Goal: Task Accomplishment & Management: Manage account settings

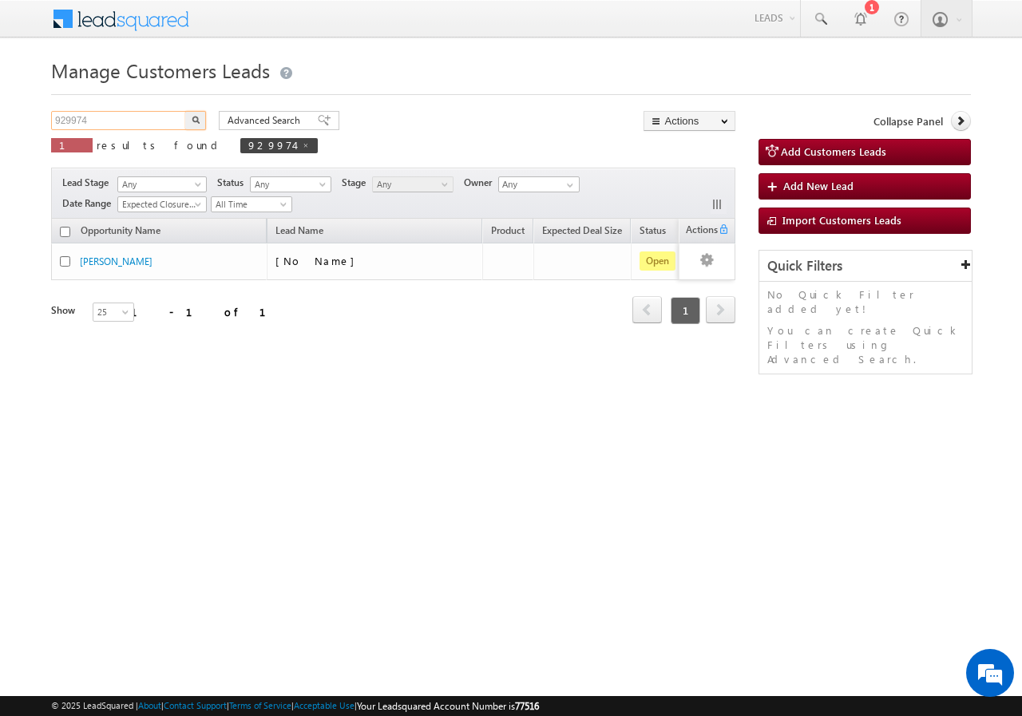
click at [132, 120] on input "929974" at bounding box center [119, 120] width 137 height 19
type input "9"
paste input "960983"
type input "960983"
click at [185, 111] on button "button" at bounding box center [195, 120] width 21 height 19
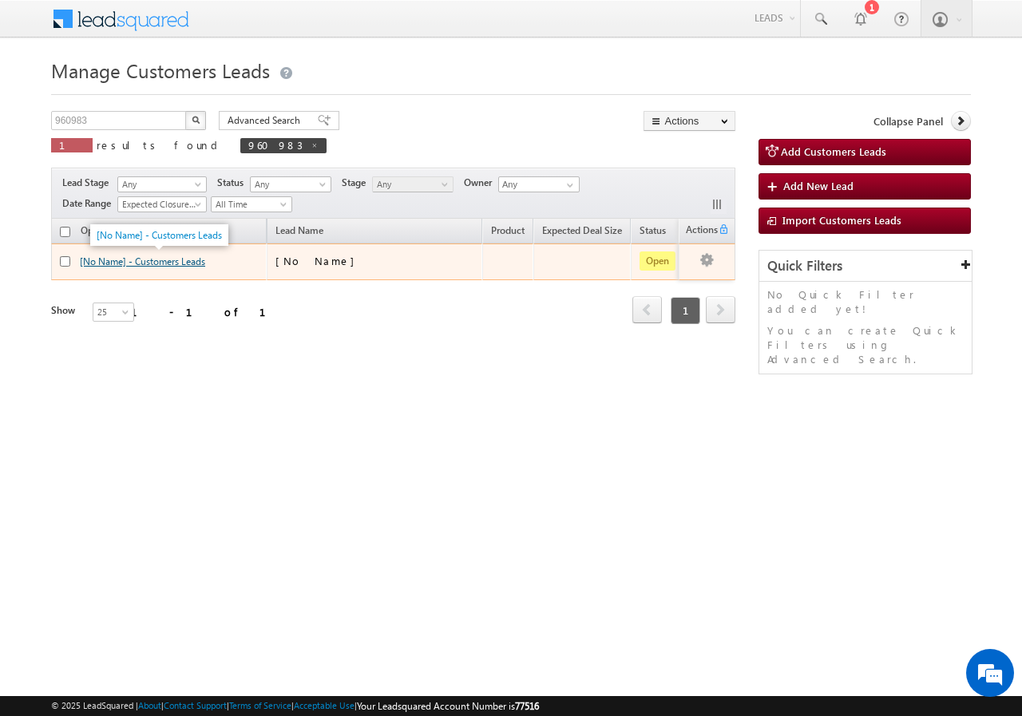
click at [164, 261] on link "[No Name] - Customers Leads" at bounding box center [142, 261] width 125 height 12
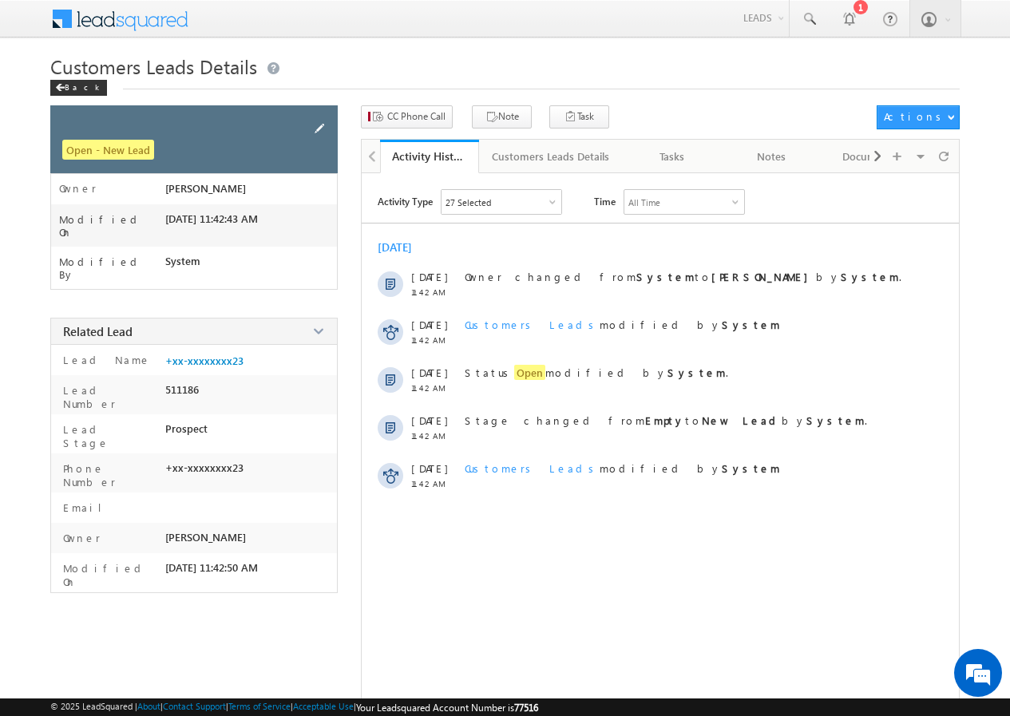
click at [322, 125] on span at bounding box center [320, 129] width 18 height 18
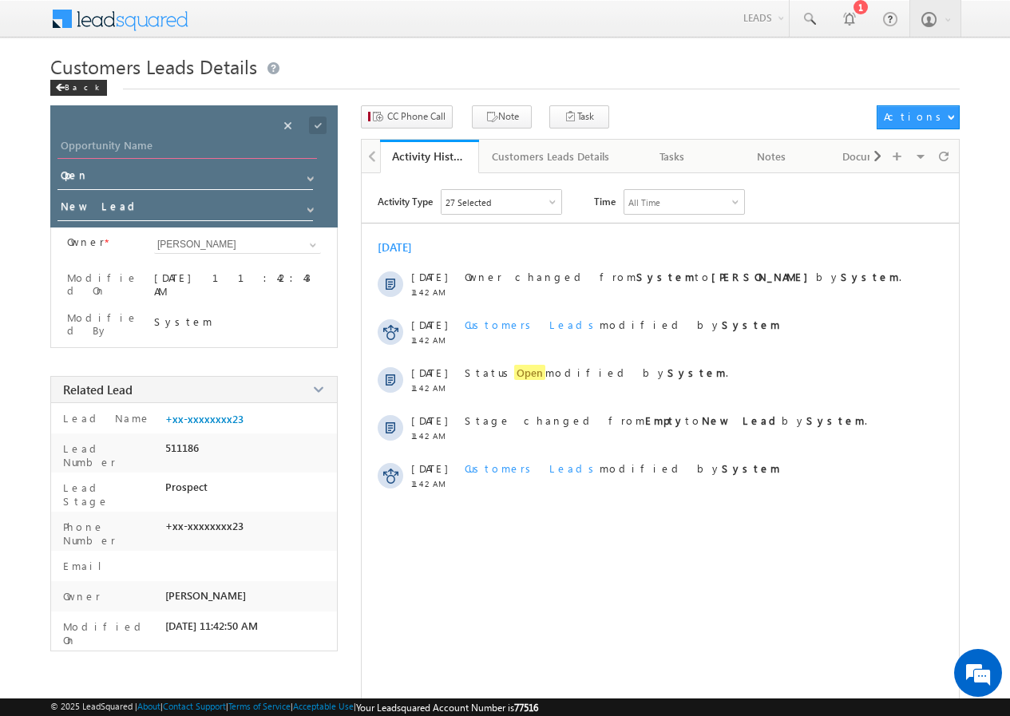
click at [152, 142] on input "Opportunity Name" at bounding box center [186, 148] width 259 height 22
click at [186, 145] on input "Opportunity Name" at bounding box center [186, 148] width 259 height 22
paste input "[PERSON_NAME]"
type input "[PERSON_NAME]"
click at [315, 123] on span at bounding box center [318, 126] width 18 height 18
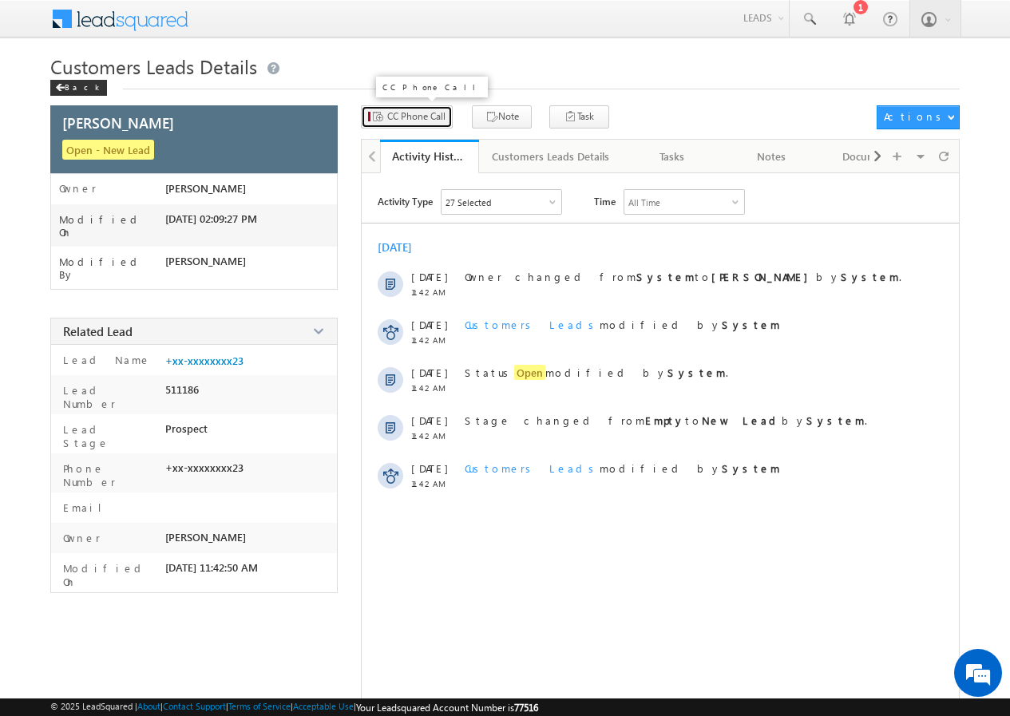
click at [408, 121] on span "CC Phone Call" at bounding box center [416, 116] width 58 height 14
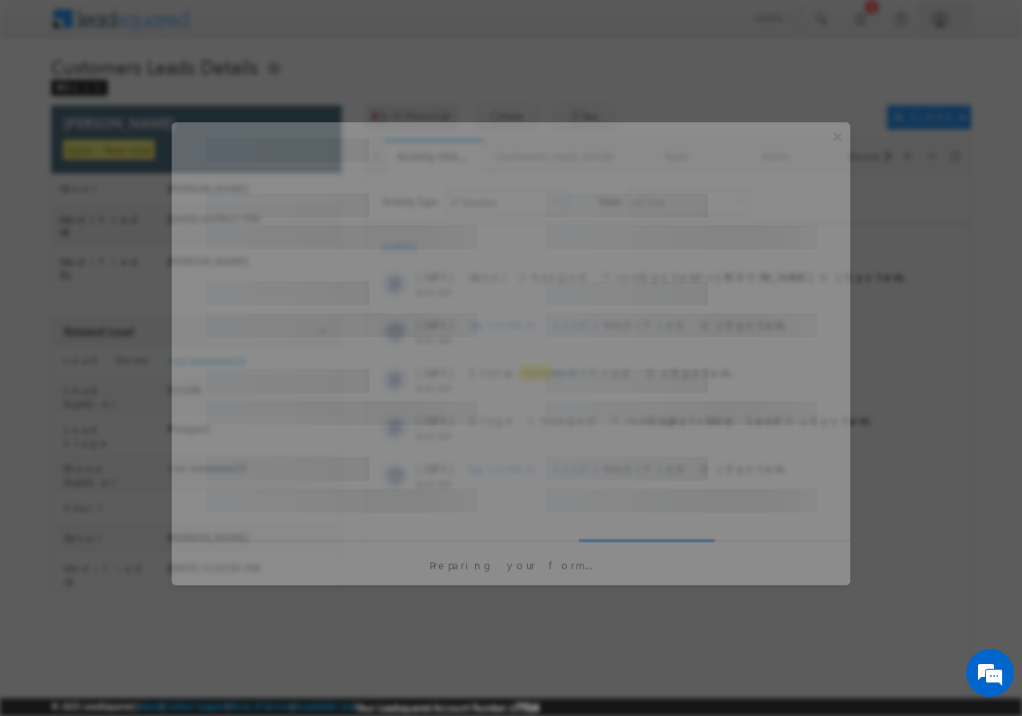
click at [408, 121] on div at bounding box center [511, 358] width 1022 height 716
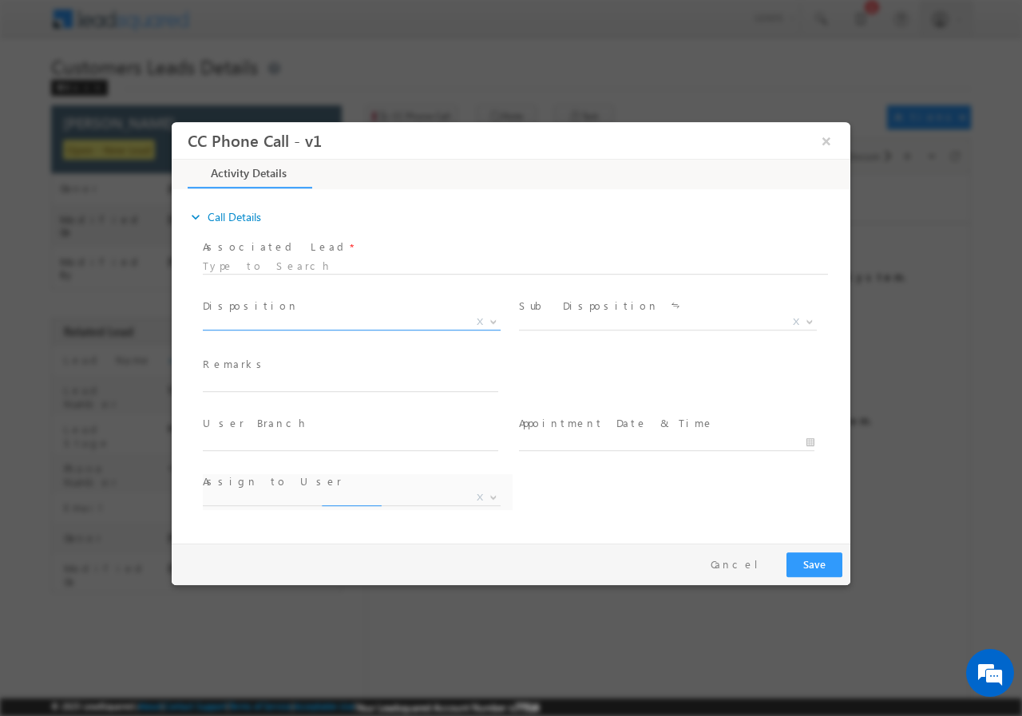
select select "dilip.kumar1@sgrlimited.in"
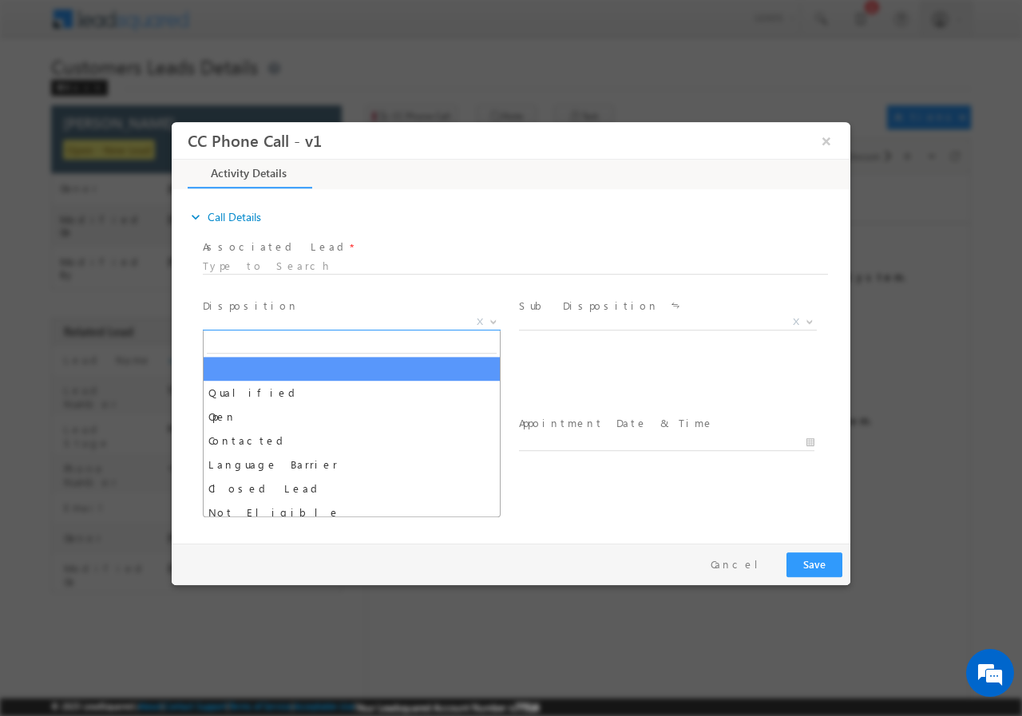
click at [492, 322] on span at bounding box center [492, 321] width 16 height 21
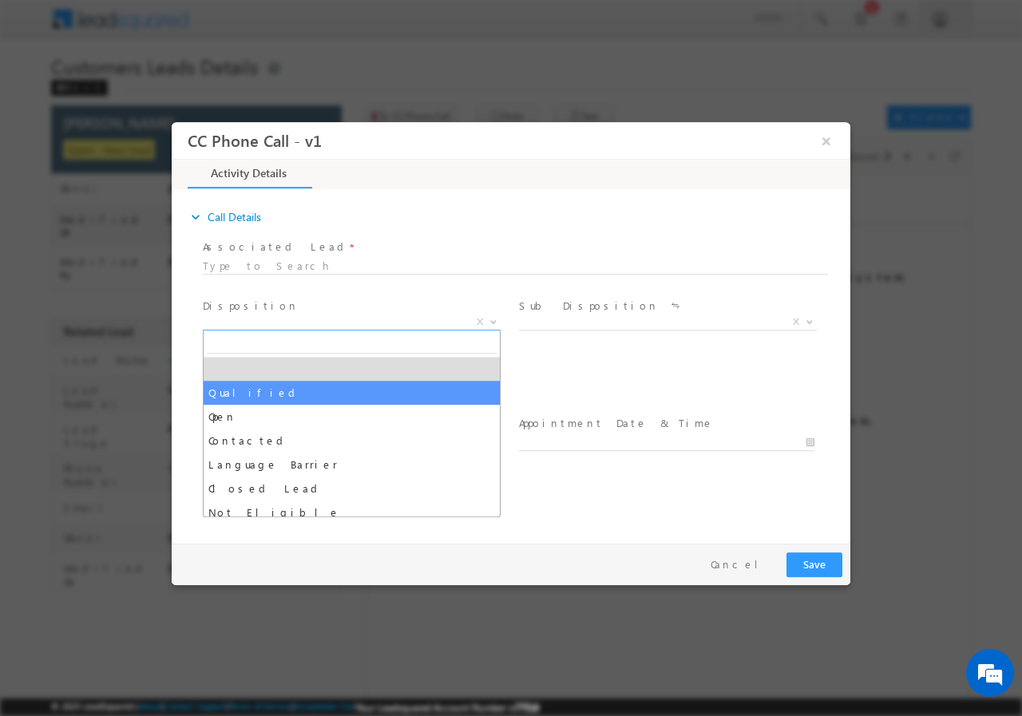
drag, startPoint x: 263, startPoint y: 398, endPoint x: 394, endPoint y: 380, distance: 132.9
select select "Qualified"
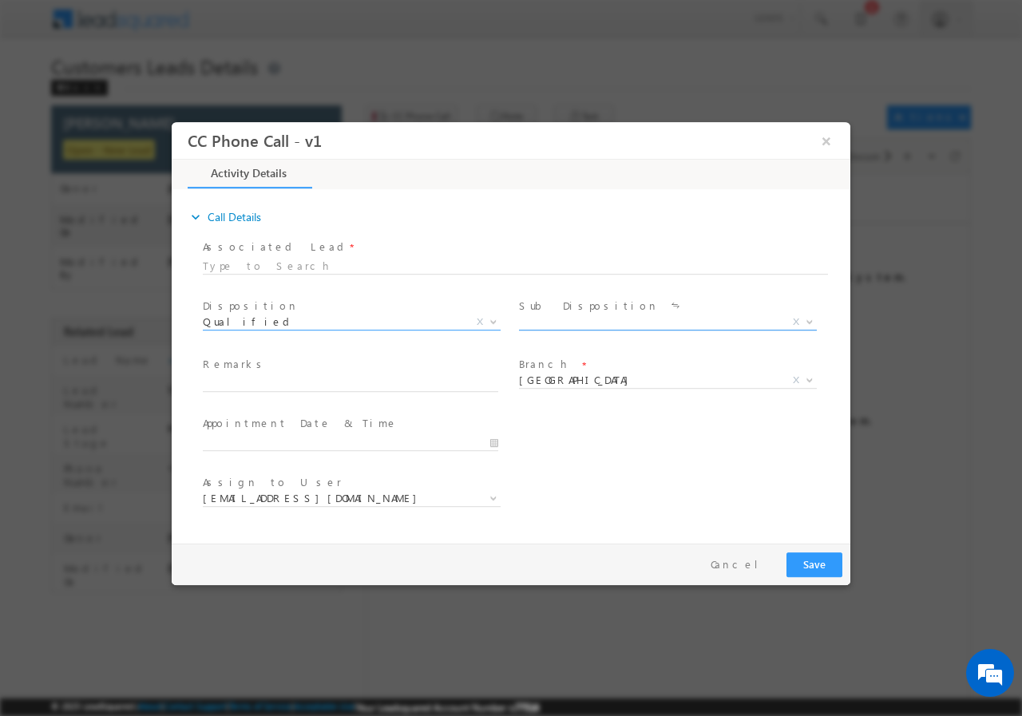
click at [806, 319] on b at bounding box center [810, 321] width 10 height 6
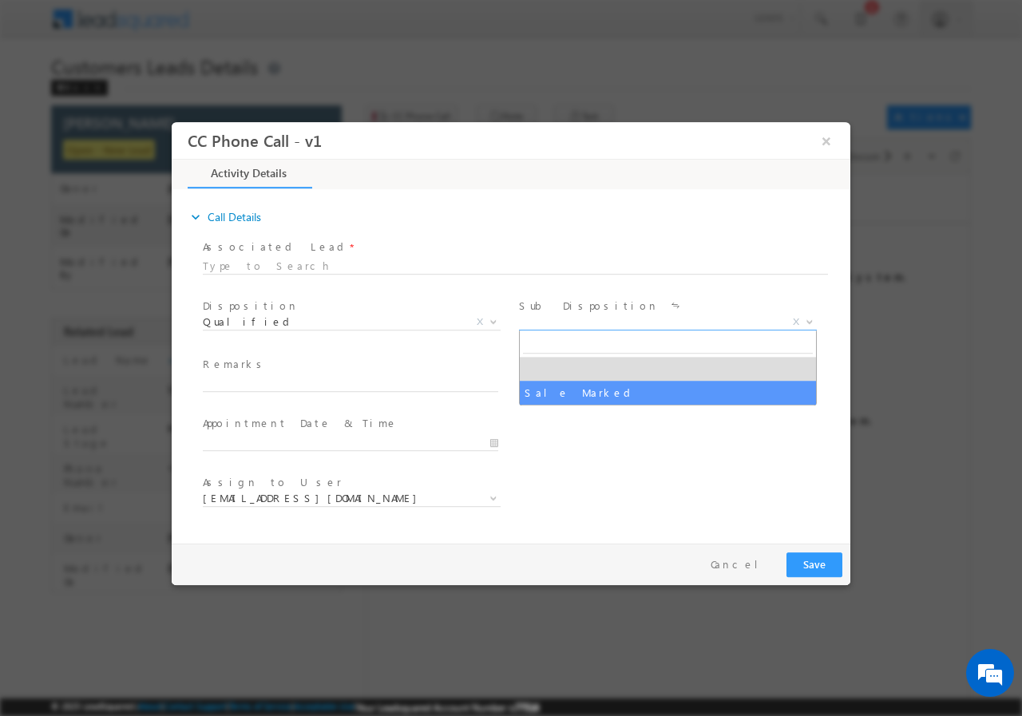
select select "Sale Marked"
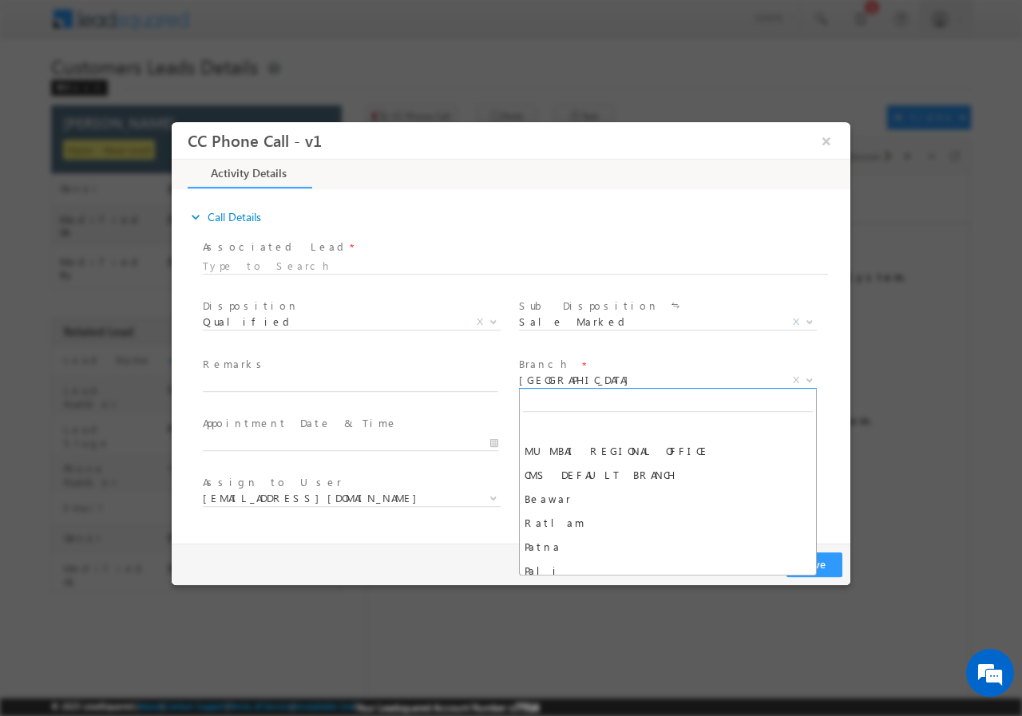
click at [687, 379] on span "[GEOGRAPHIC_DATA]" at bounding box center [648, 379] width 259 height 14
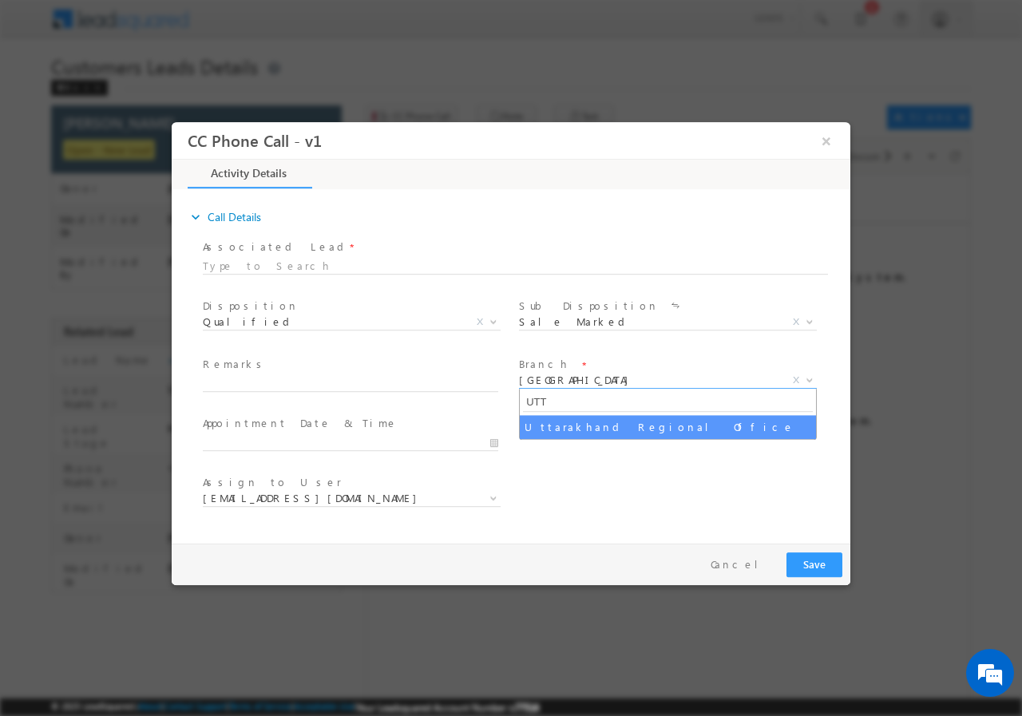
type input "UTT"
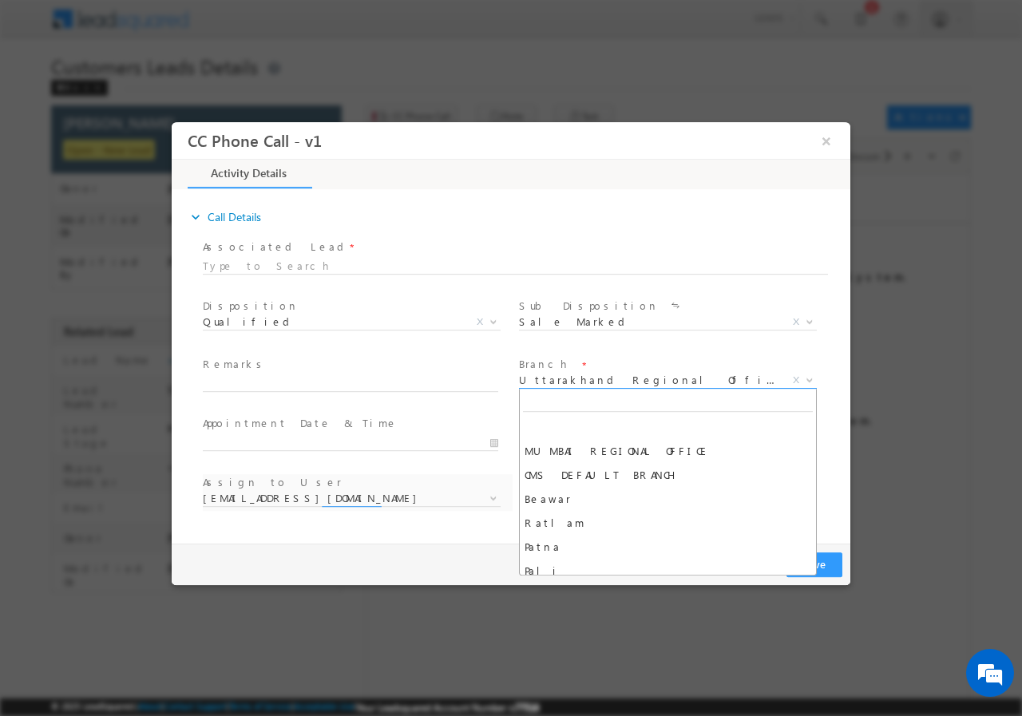
click at [663, 377] on span "Uttarakhand Regional Office" at bounding box center [648, 379] width 259 height 14
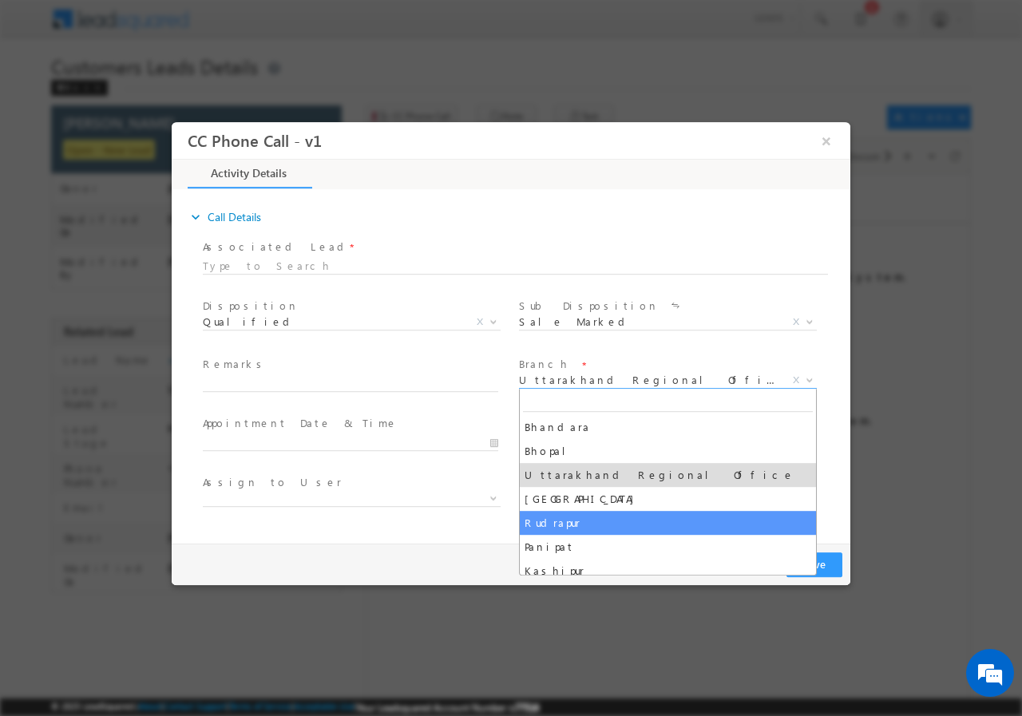
select select "Rudrapur"
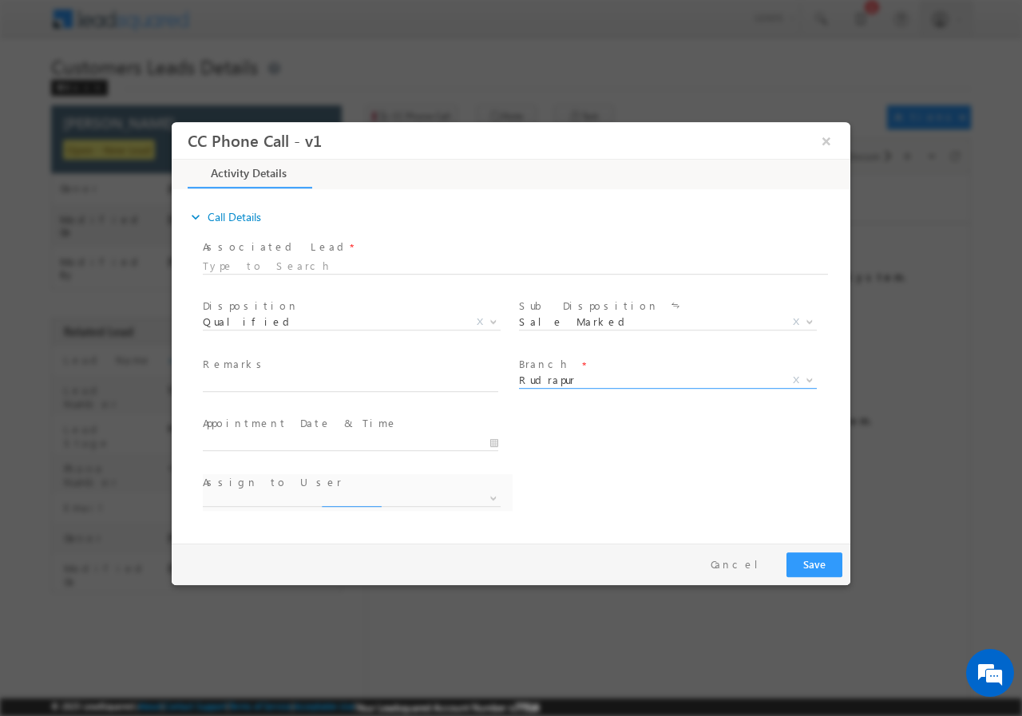
select select "chhatra.pal@sgrlimited.in"
click at [487, 611] on div at bounding box center [511, 358] width 1022 height 716
click at [275, 375] on input "text" at bounding box center [350, 383] width 295 height 16
click at [267, 374] on div "Remarks *" at bounding box center [358, 374] width 310 height 37
click at [262, 386] on input "text" at bounding box center [350, 383] width 295 height 16
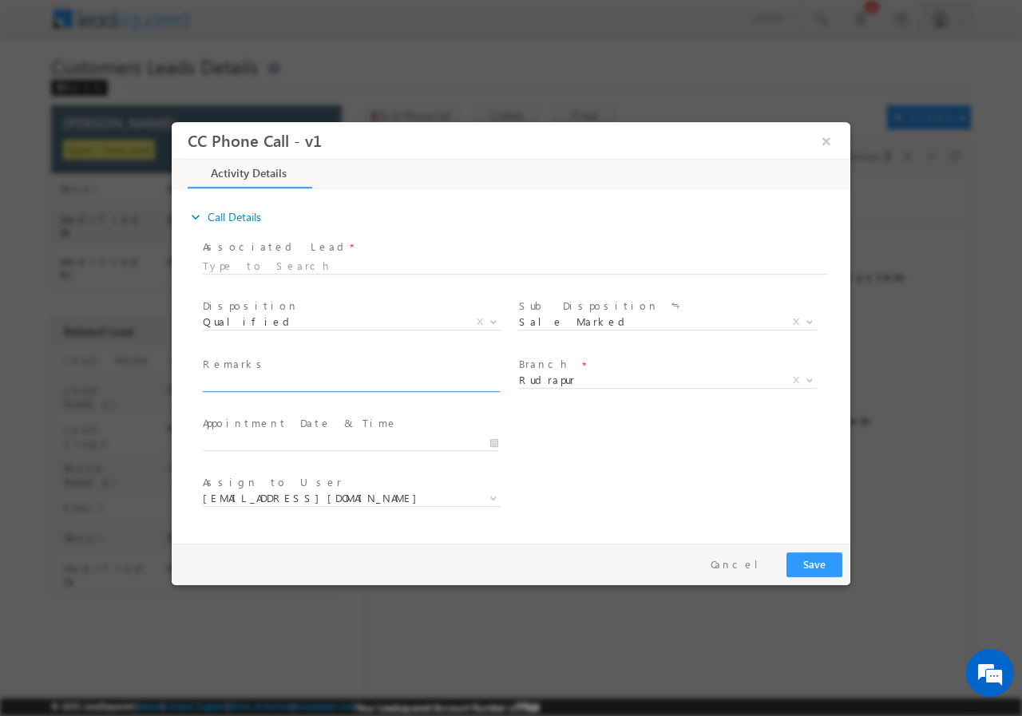
paste input "[PERSON_NAME]//960983//VB_Interested//9719809123//[GEOGRAPHIC_DATA] -263139//RE…"
type input "[PERSON_NAME]//960983//VB_Interested//9719809123//[GEOGRAPHIC_DATA] -263139//RE…"
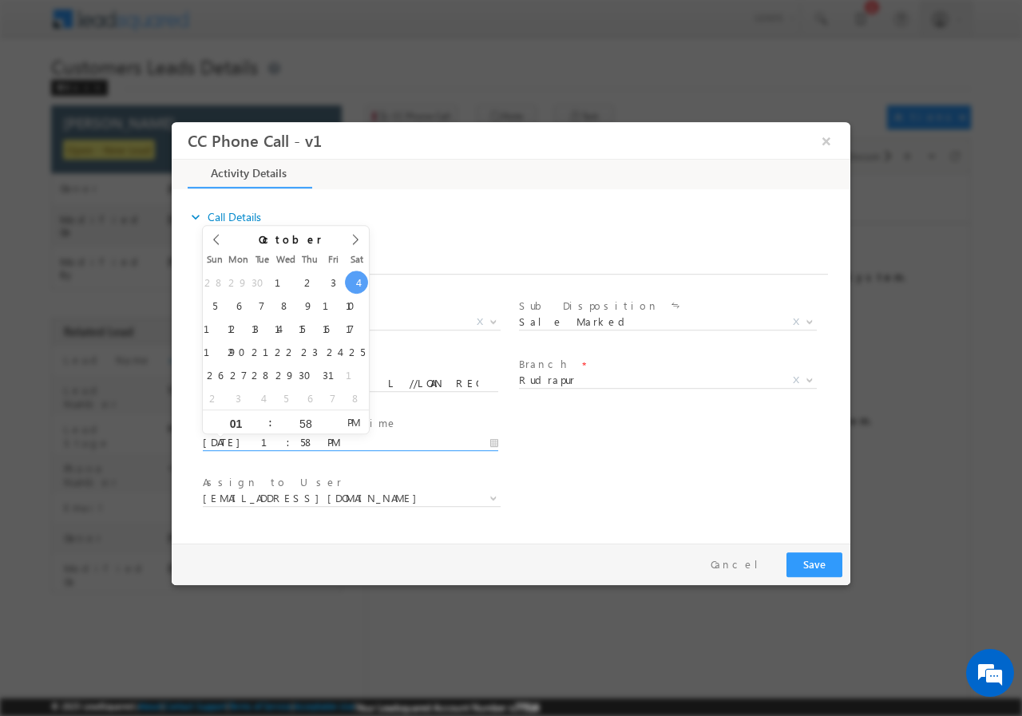
click at [493, 440] on input "10/04/2025 1:58 PM" at bounding box center [350, 442] width 295 height 16
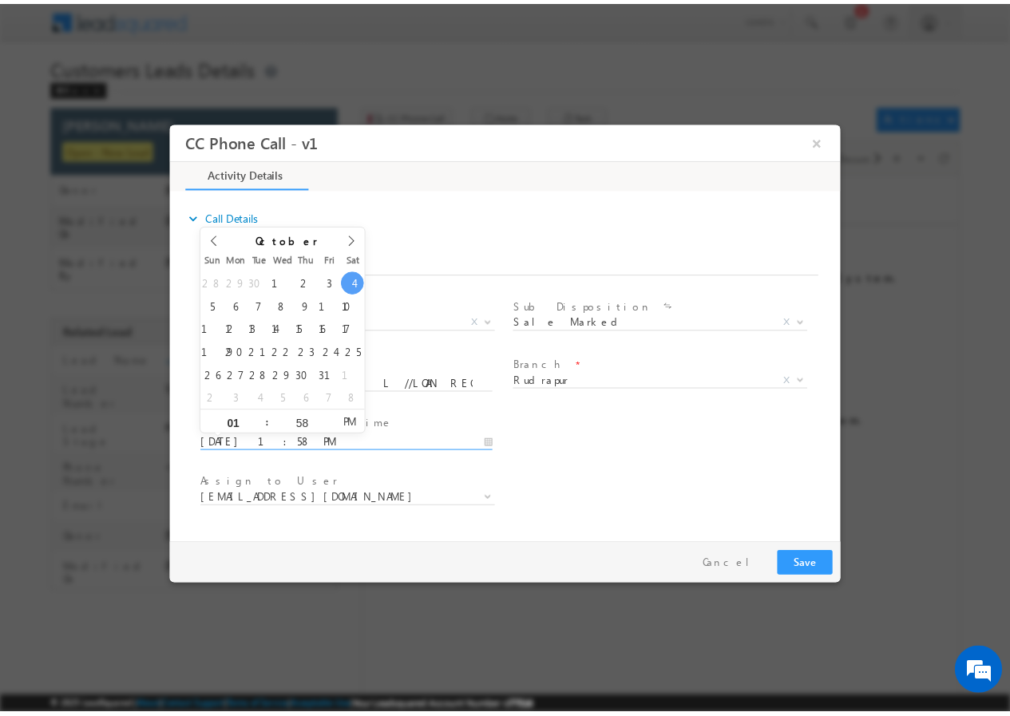
scroll to position [0, 0]
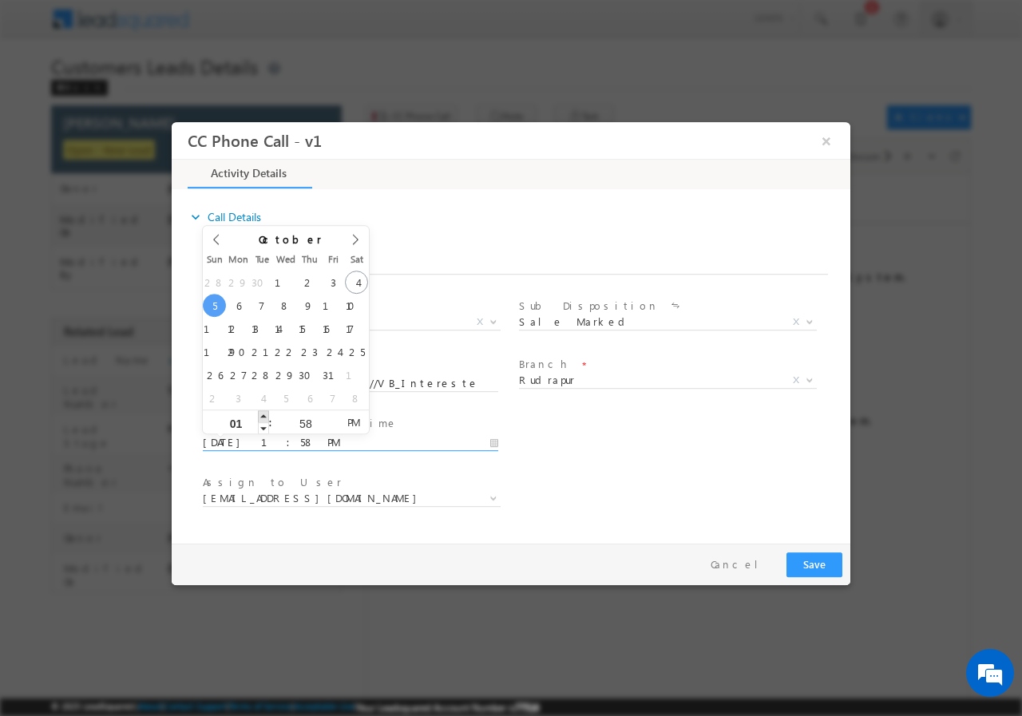
type input "10/05/2025 2:58 PM"
type input "02"
click at [262, 414] on span at bounding box center [263, 416] width 11 height 12
type input "10/05/2025 2:59 PM"
type input "59"
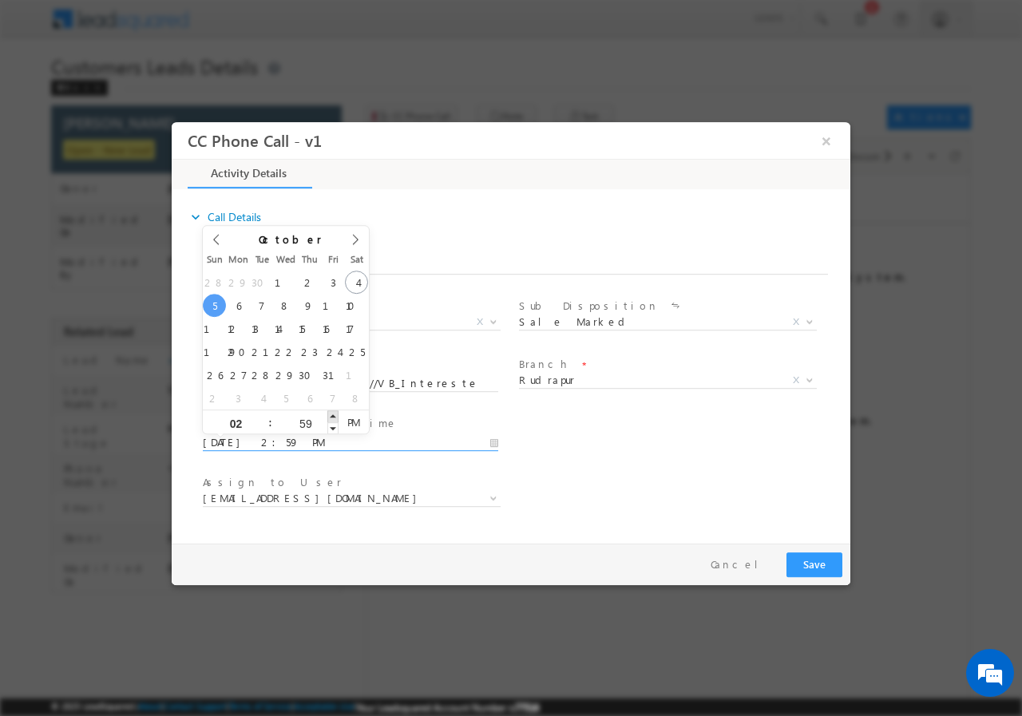
click at [329, 415] on span at bounding box center [332, 416] width 11 height 12
type input "10/05/2025 3:00 PM"
type input "03"
type input "00"
click at [331, 417] on span at bounding box center [332, 416] width 11 height 12
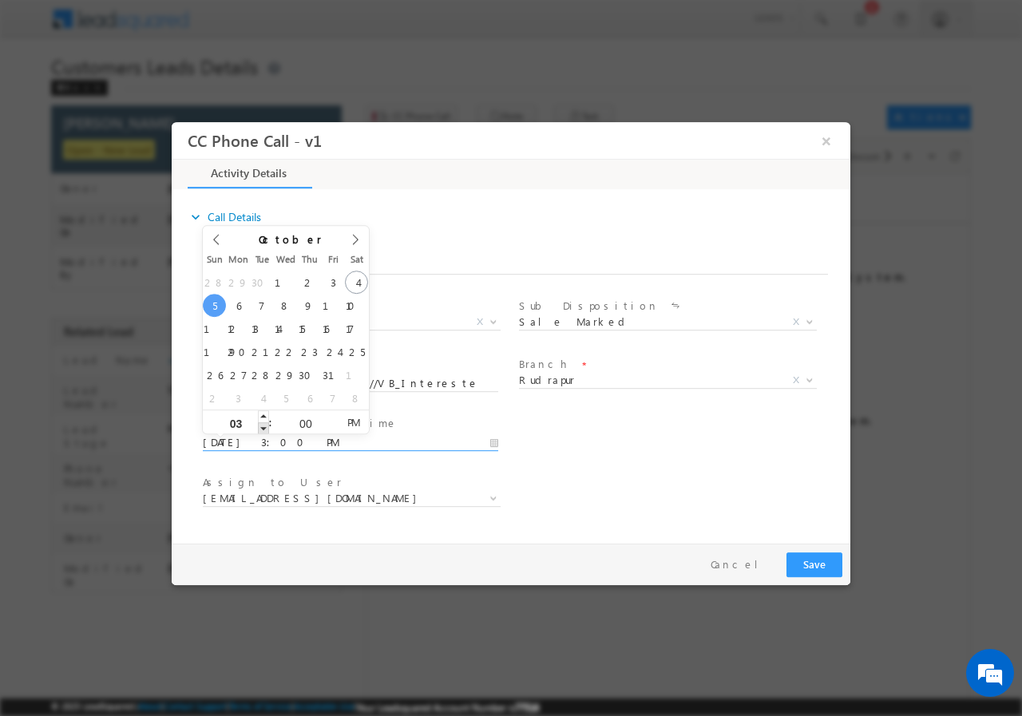
type input "10/05/2025 2:00 PM"
type input "02"
click at [261, 428] on span at bounding box center [263, 428] width 11 height 12
click at [586, 465] on div "User Branch * Appointment Date & Time * 10/05/2025 2:00 PM" at bounding box center [525, 440] width 651 height 59
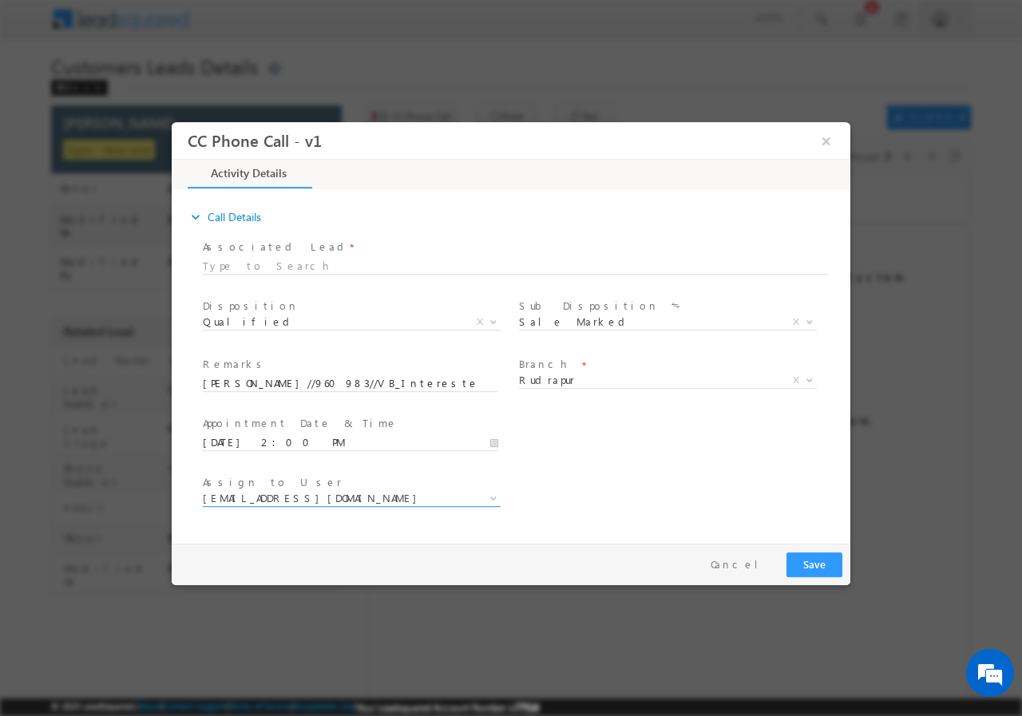
click at [346, 494] on span "chhatra.pal@sgrlimited.in" at bounding box center [332, 497] width 259 height 14
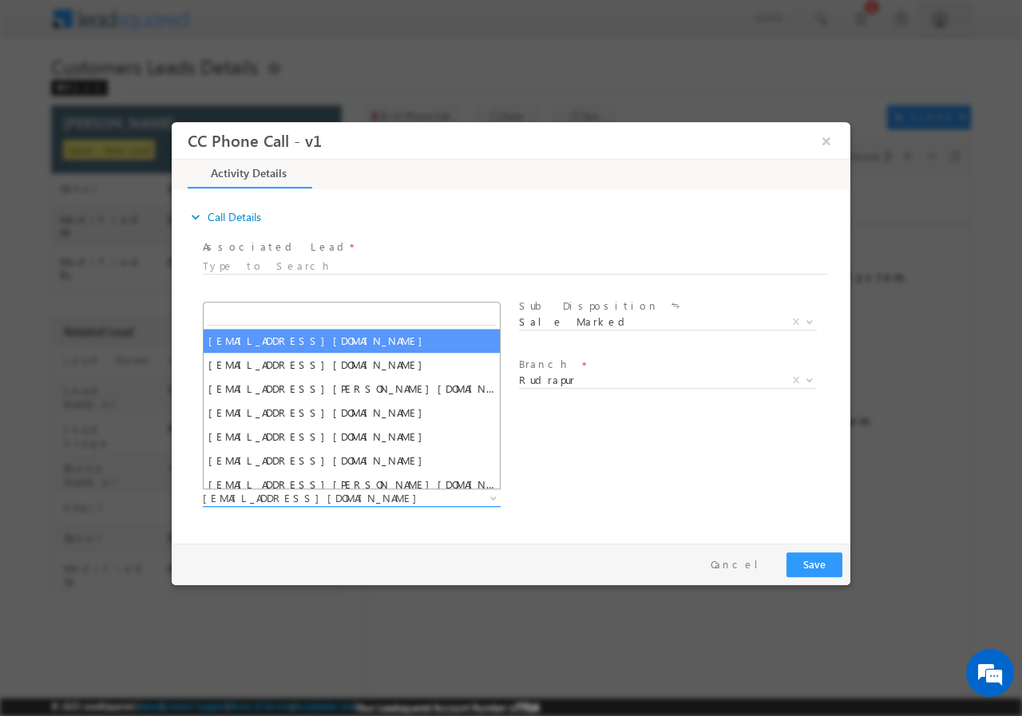
type input "[PERSON_NAME]"
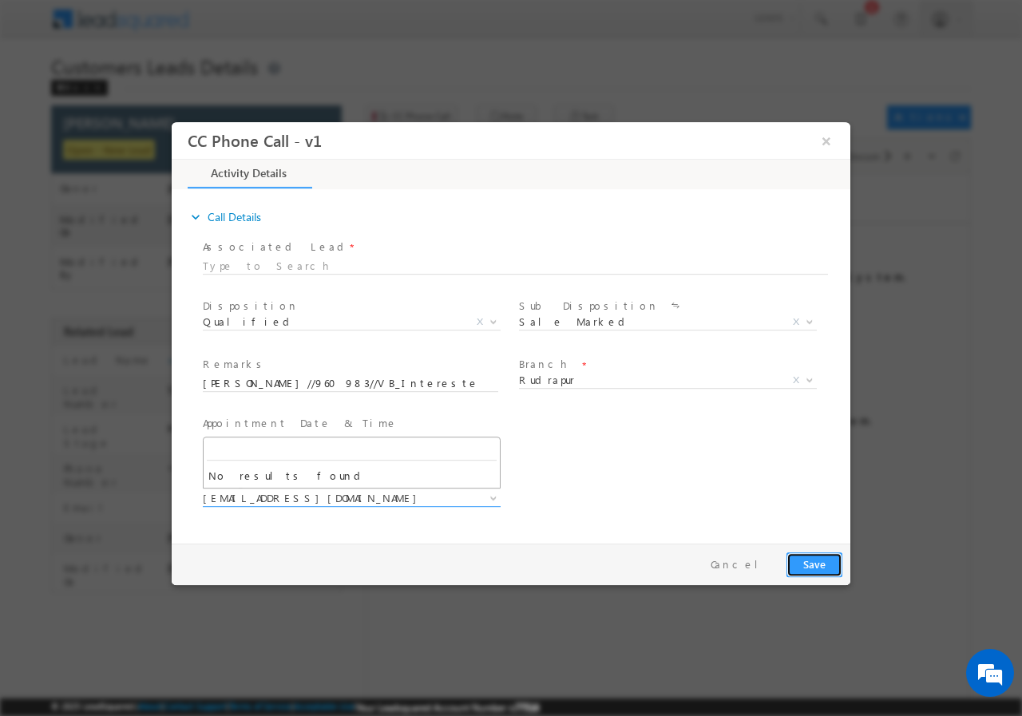
click at [818, 556] on button "Save" at bounding box center [814, 564] width 56 height 25
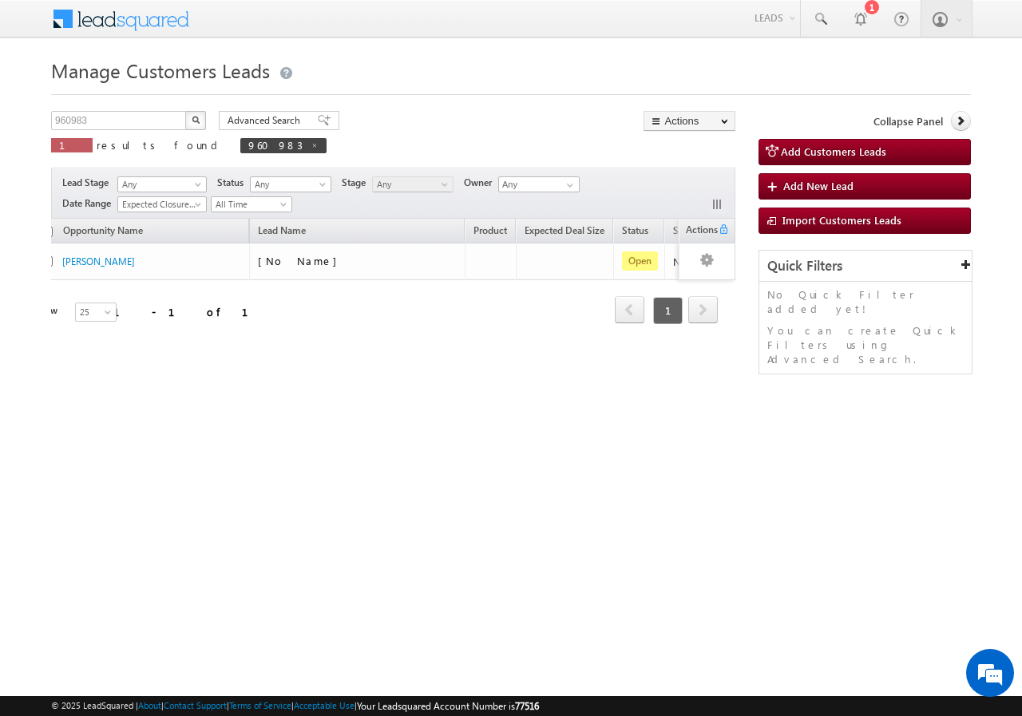
scroll to position [0, 32]
drag, startPoint x: 719, startPoint y: 343, endPoint x: 723, endPoint y: 351, distance: 9.3
click at [719, 344] on div "Opportunity Name Lead Name Product Expected Deal Size Status Stage Owner Action…" at bounding box center [393, 281] width 684 height 125
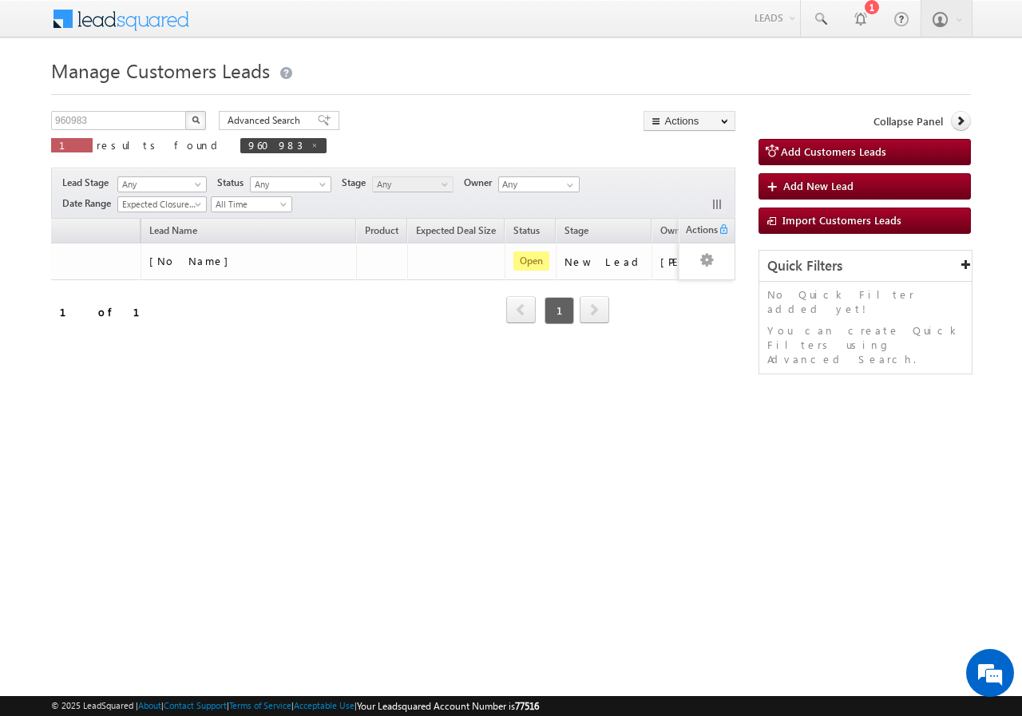
scroll to position [0, 141]
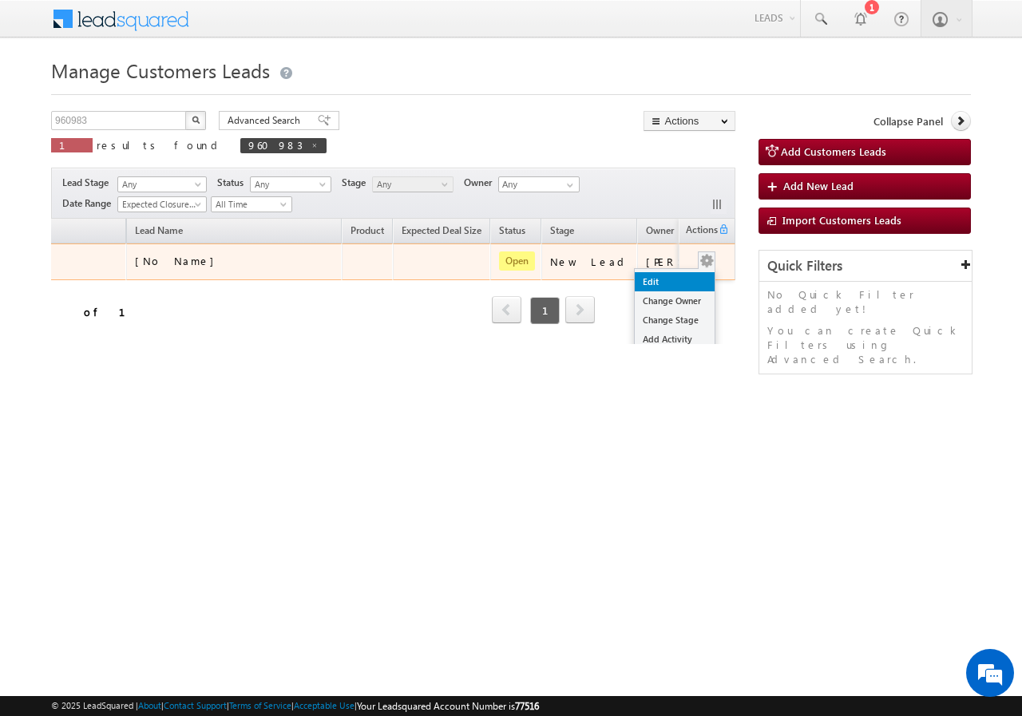
click at [667, 279] on link "Edit" at bounding box center [675, 281] width 80 height 19
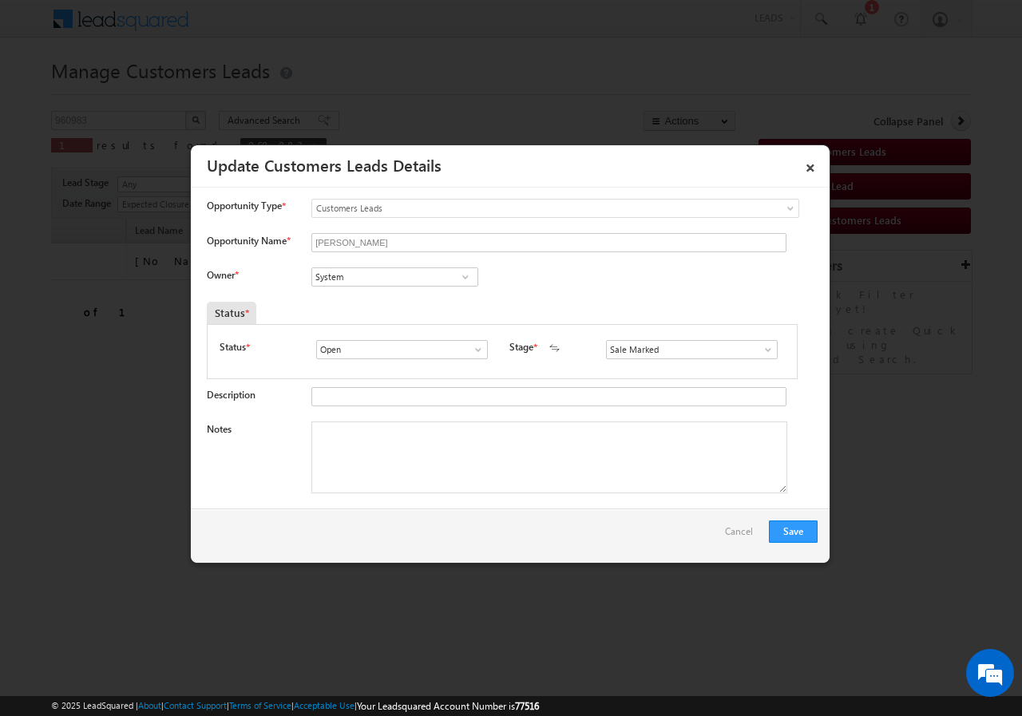
scroll to position [0, 0]
click at [465, 275] on span at bounding box center [465, 277] width 16 height 13
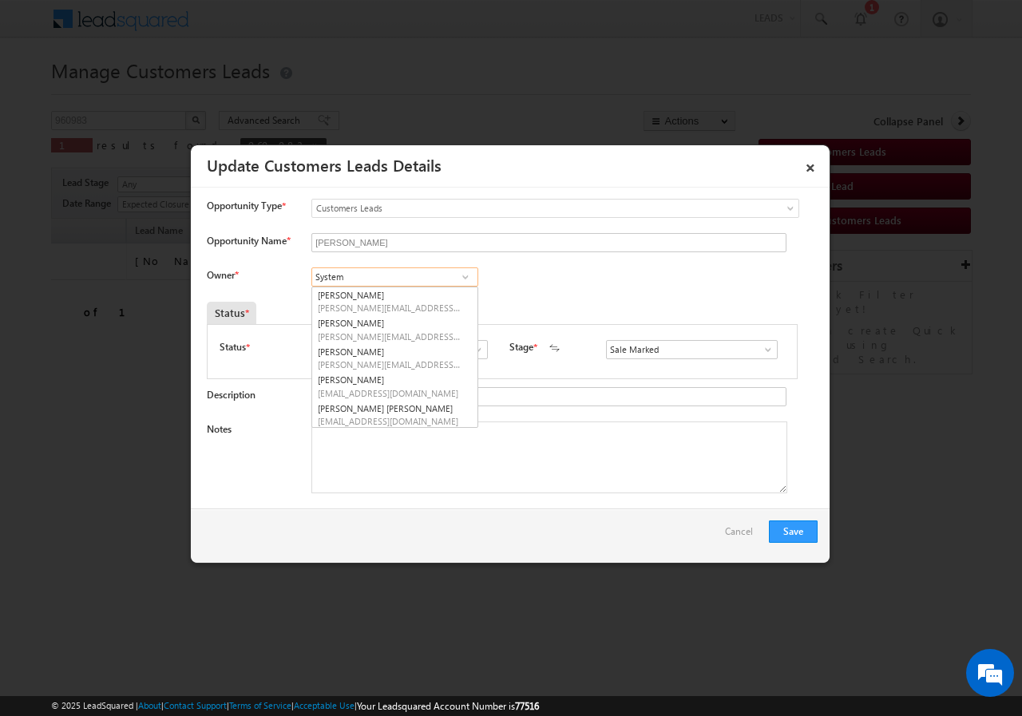
click at [395, 274] on input "System" at bounding box center [394, 276] width 167 height 19
type input "S"
paste input "[PERSON_NAME]"
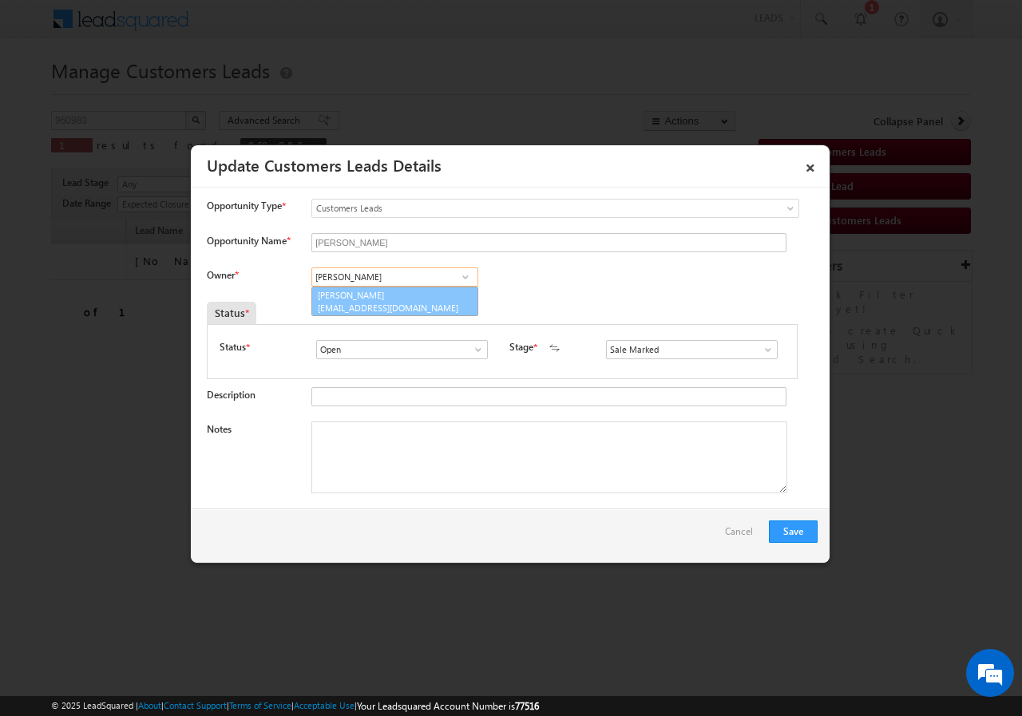
click at [392, 304] on span "[EMAIL_ADDRESS][DOMAIN_NAME]" at bounding box center [390, 308] width 144 height 12
type input "[PERSON_NAME]"
click at [406, 459] on textarea "Notes" at bounding box center [549, 458] width 476 height 72
paste textarea "[PERSON_NAME]//960983//VB_Interested//9719809123//[GEOGRAPHIC_DATA] -263139//RE…"
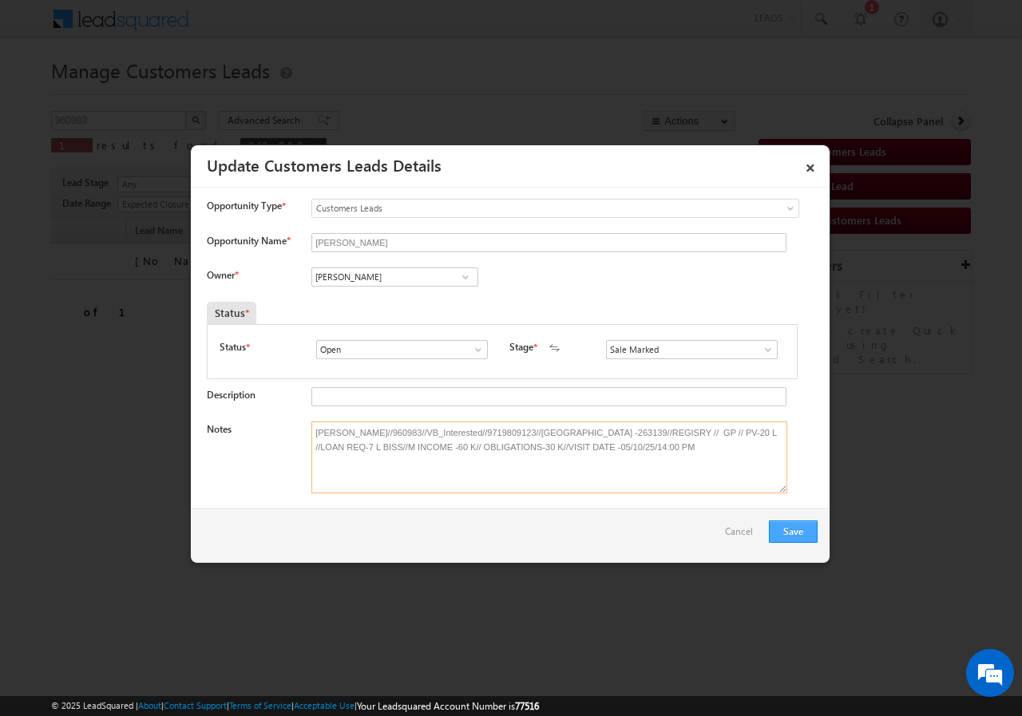
type textarea "[PERSON_NAME]//960983//VB_Interested//9719809123//[GEOGRAPHIC_DATA] -263139//RE…"
click at [790, 527] on button "Save" at bounding box center [793, 532] width 49 height 22
